Goal: Task Accomplishment & Management: Complete application form

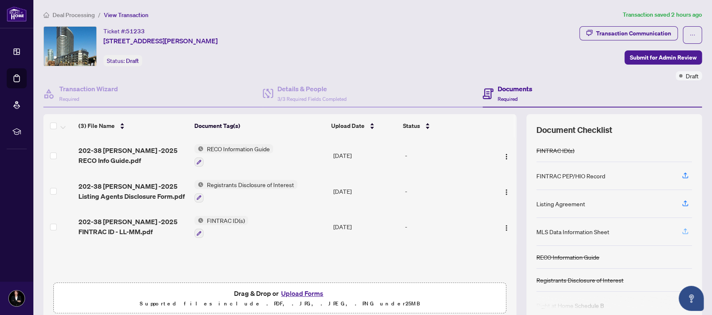
click at [682, 230] on icon "button" at bounding box center [686, 232] width 8 height 8
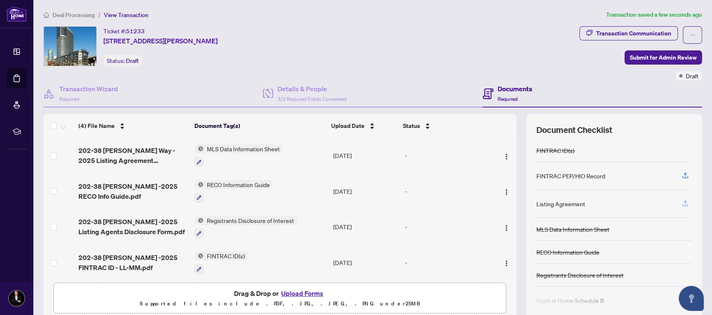
click at [682, 202] on icon "button" at bounding box center [686, 204] width 8 height 8
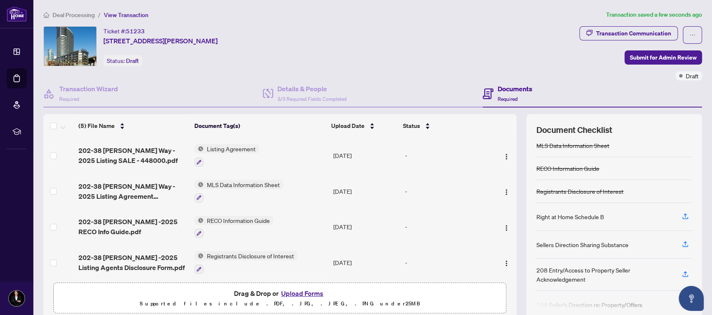
scroll to position [91, 0]
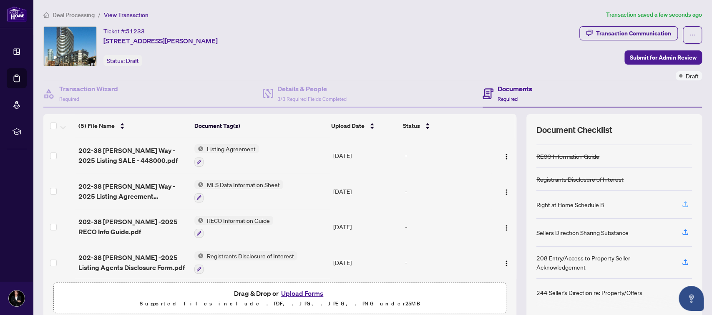
click at [682, 202] on icon "button" at bounding box center [686, 205] width 8 height 8
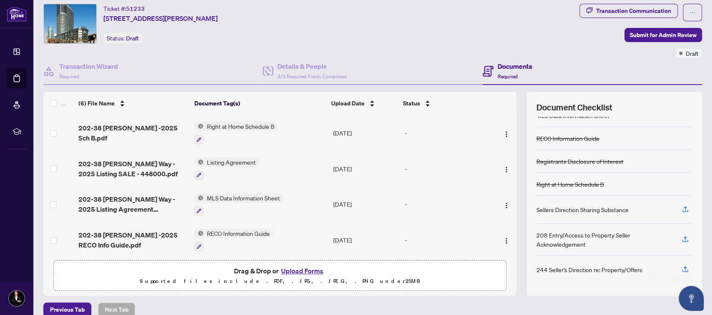
scroll to position [33, 0]
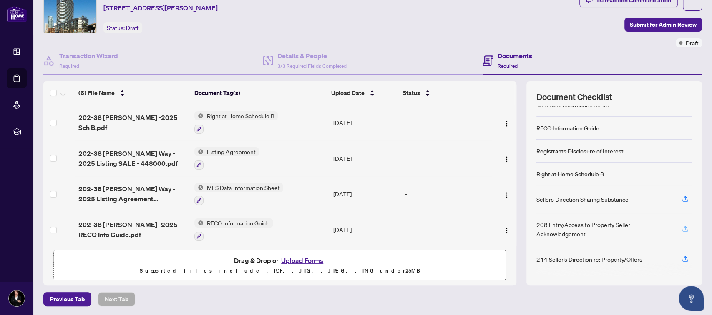
click at [682, 229] on icon "button" at bounding box center [686, 229] width 8 height 8
click at [133, 118] on span "202-38 [PERSON_NAME] -2025 Sch B.pdf" at bounding box center [132, 123] width 109 height 20
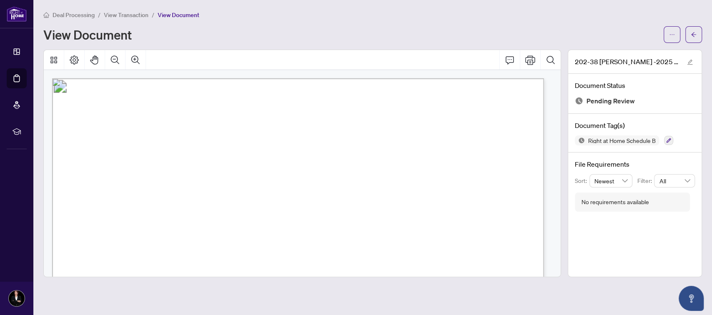
scroll to position [454, 0]
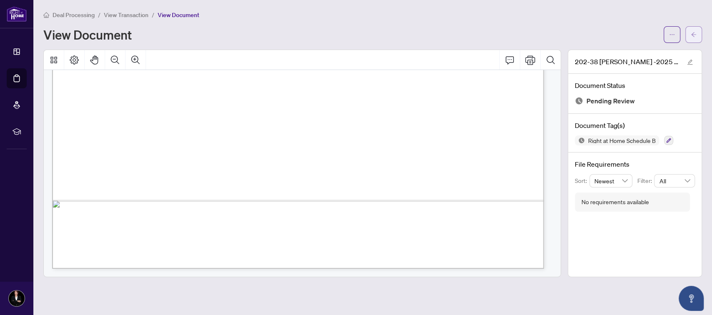
click at [695, 34] on icon "arrow-left" at bounding box center [693, 34] width 5 height 5
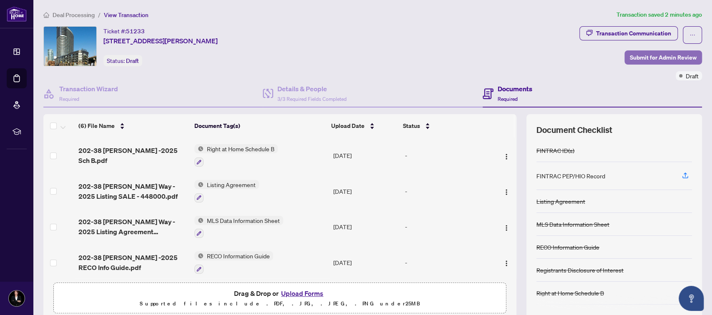
click at [650, 55] on span "Submit for Admin Review" at bounding box center [663, 57] width 67 height 13
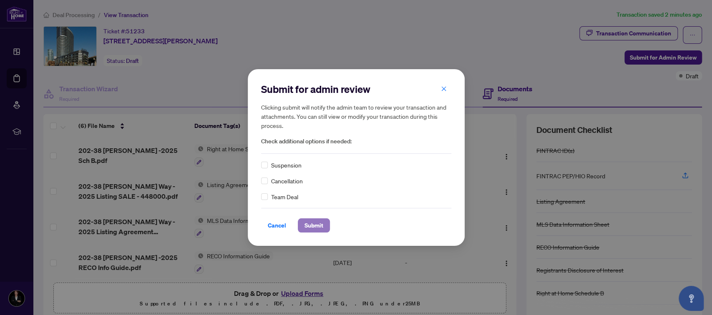
click at [318, 228] on span "Submit" at bounding box center [314, 225] width 19 height 13
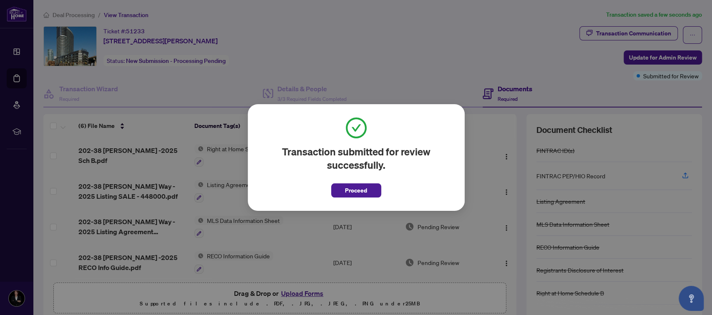
click at [364, 192] on span "Proceed" at bounding box center [356, 190] width 22 height 13
